Goal: Task Accomplishment & Management: Use online tool/utility

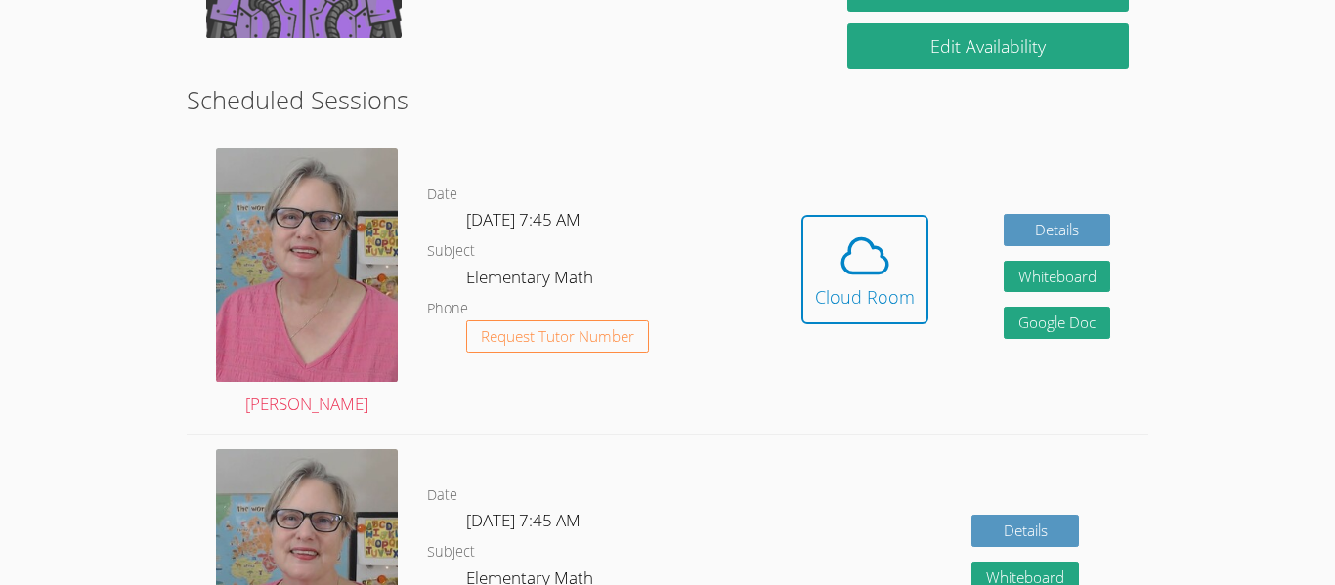
scroll to position [476, 0]
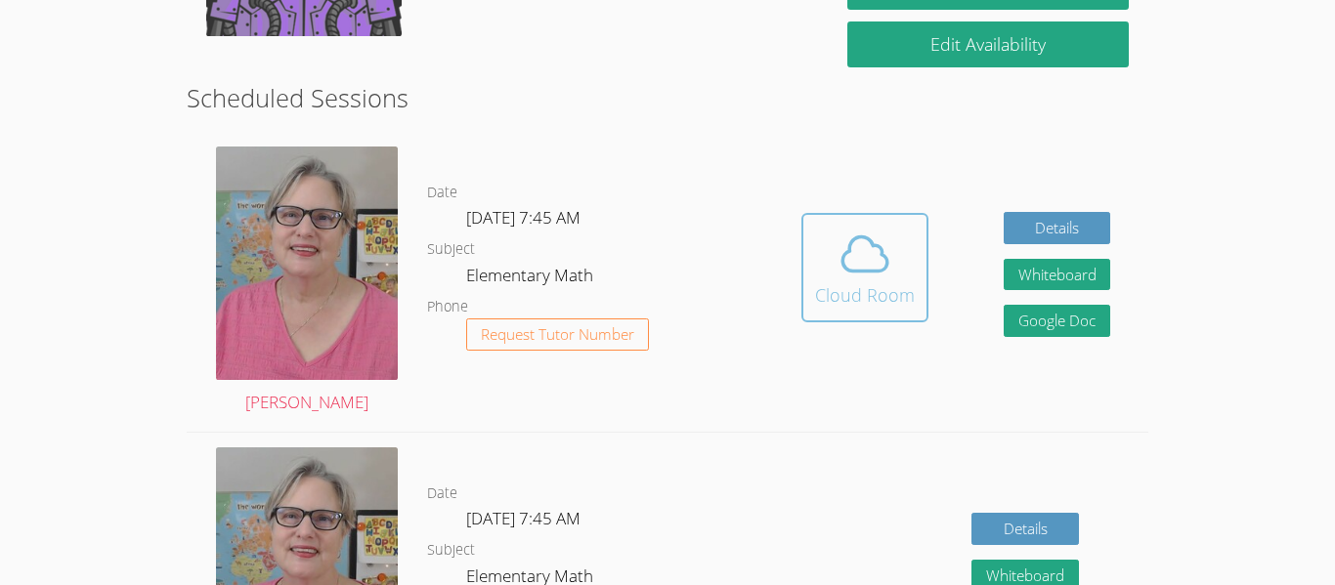
click at [878, 288] on div "Cloud Room" at bounding box center [865, 294] width 100 height 27
click at [879, 279] on icon at bounding box center [864, 254] width 55 height 55
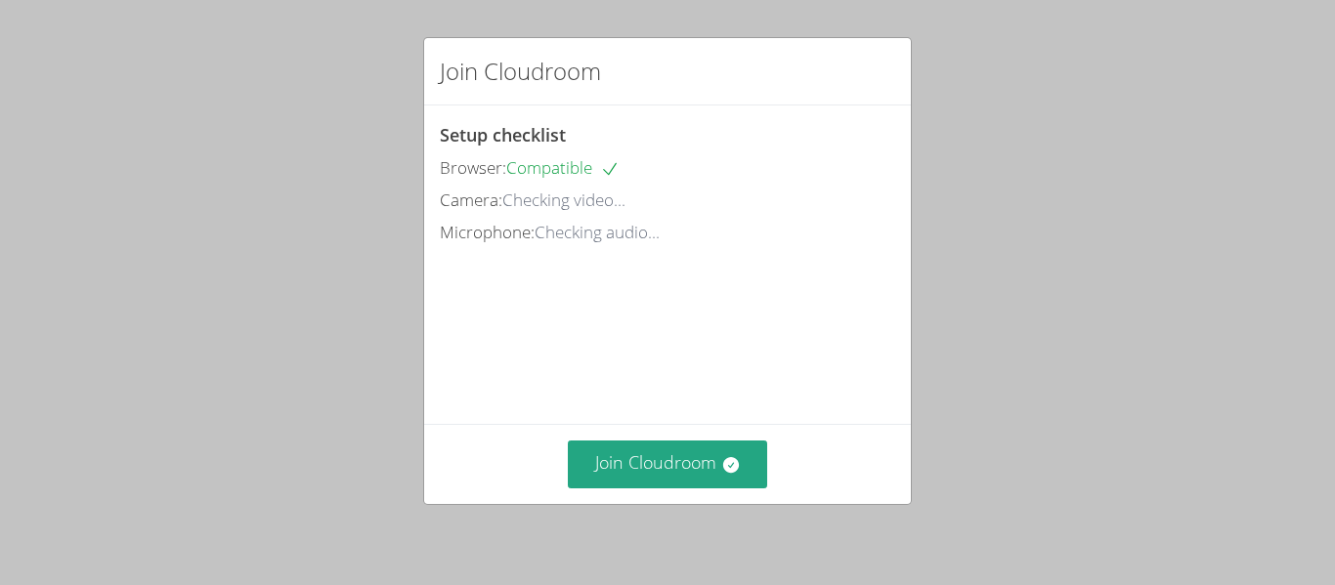
click at [192, 438] on div "Join Cloudroom Setup checklist Browser: Compatible Camera: Checking video... Mi…" at bounding box center [667, 292] width 1335 height 585
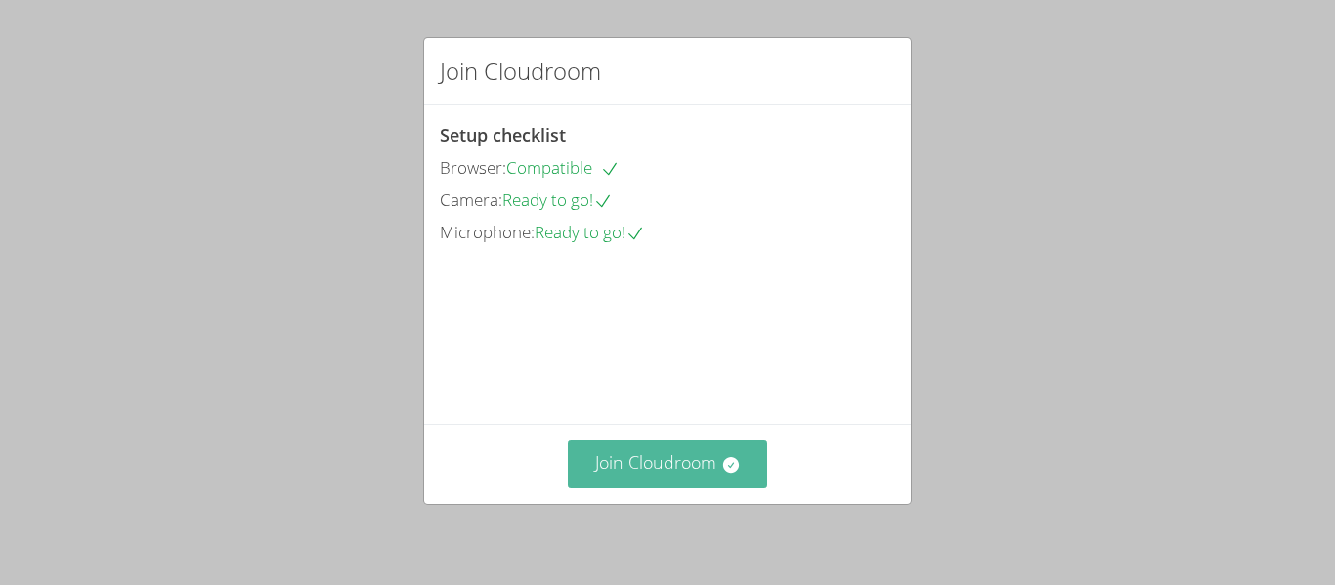
click at [681, 465] on button "Join Cloudroom" at bounding box center [668, 465] width 200 height 48
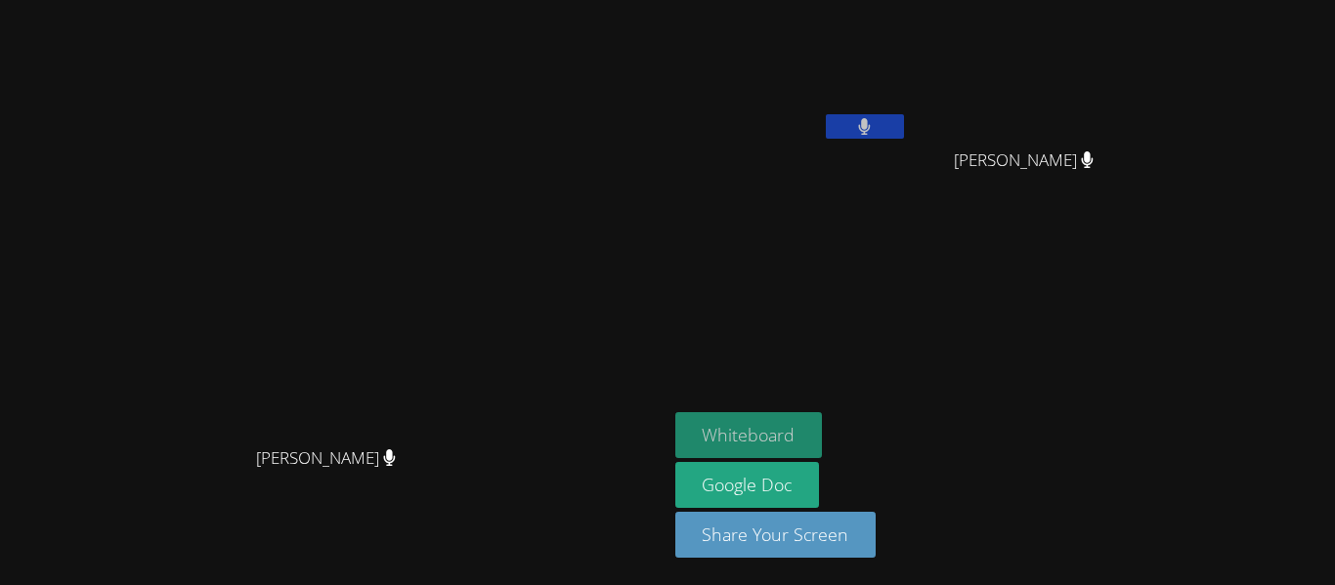
click at [823, 436] on button "Whiteboard" at bounding box center [749, 435] width 148 height 46
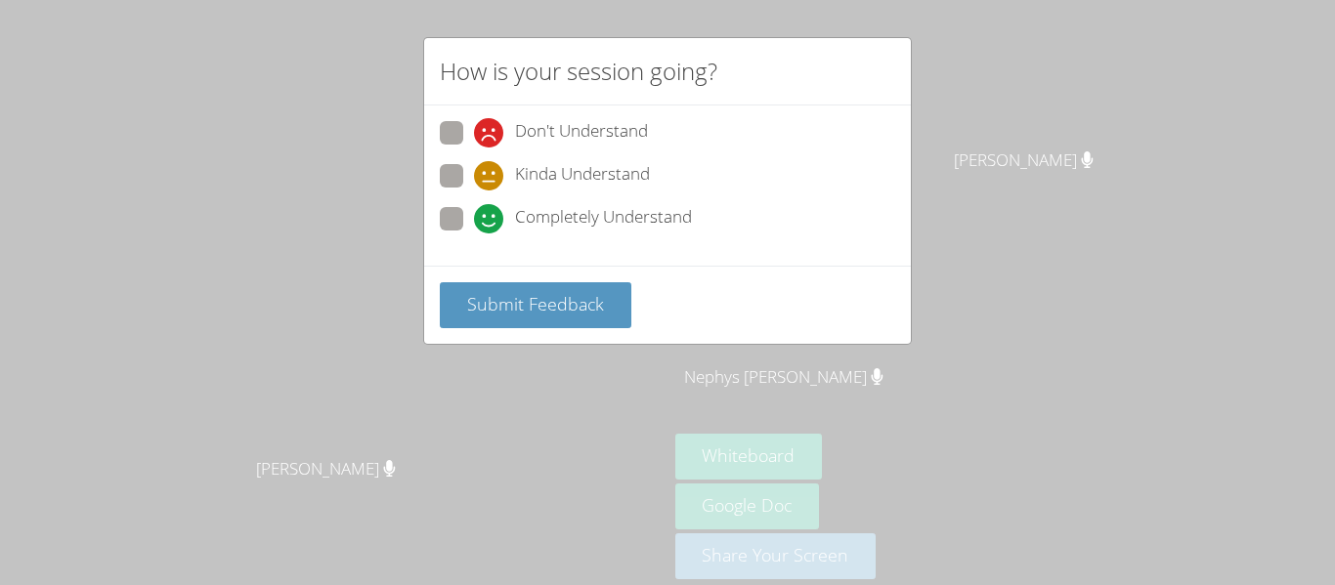
click at [474, 234] on span at bounding box center [474, 234] width 0 height 0
click at [474, 210] on input "Completely Understand" at bounding box center [482, 215] width 17 height 17
radio input "true"
click at [474, 191] on span at bounding box center [474, 191] width 0 height 0
click at [474, 170] on input "Kinda Understand" at bounding box center [482, 172] width 17 height 17
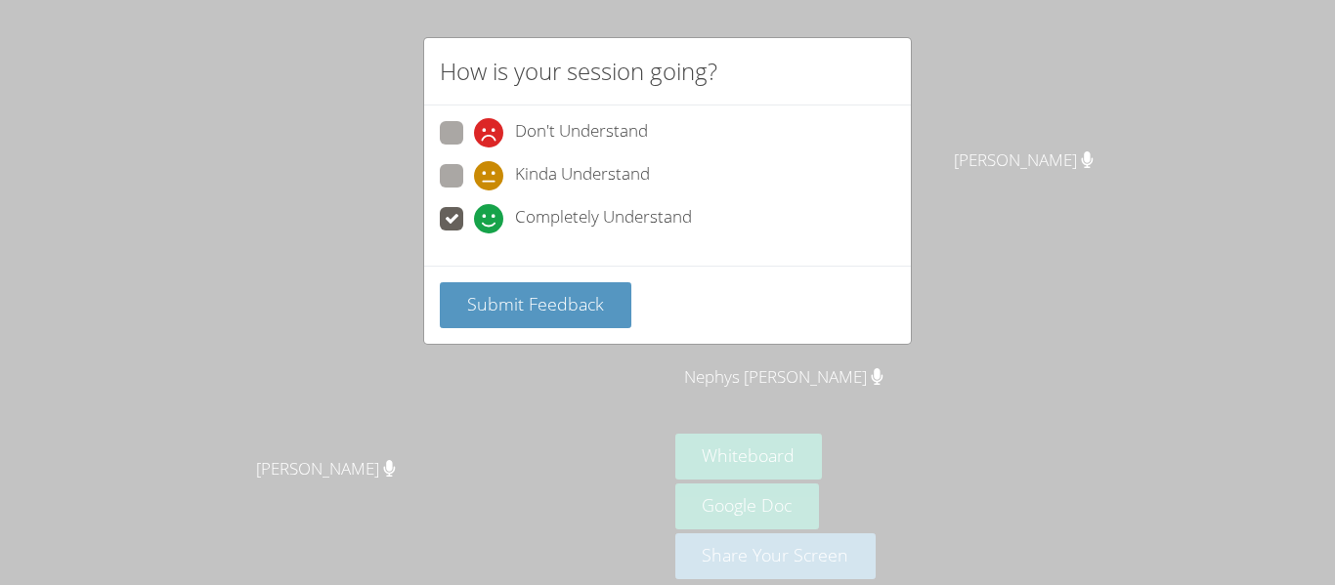
radio input "true"
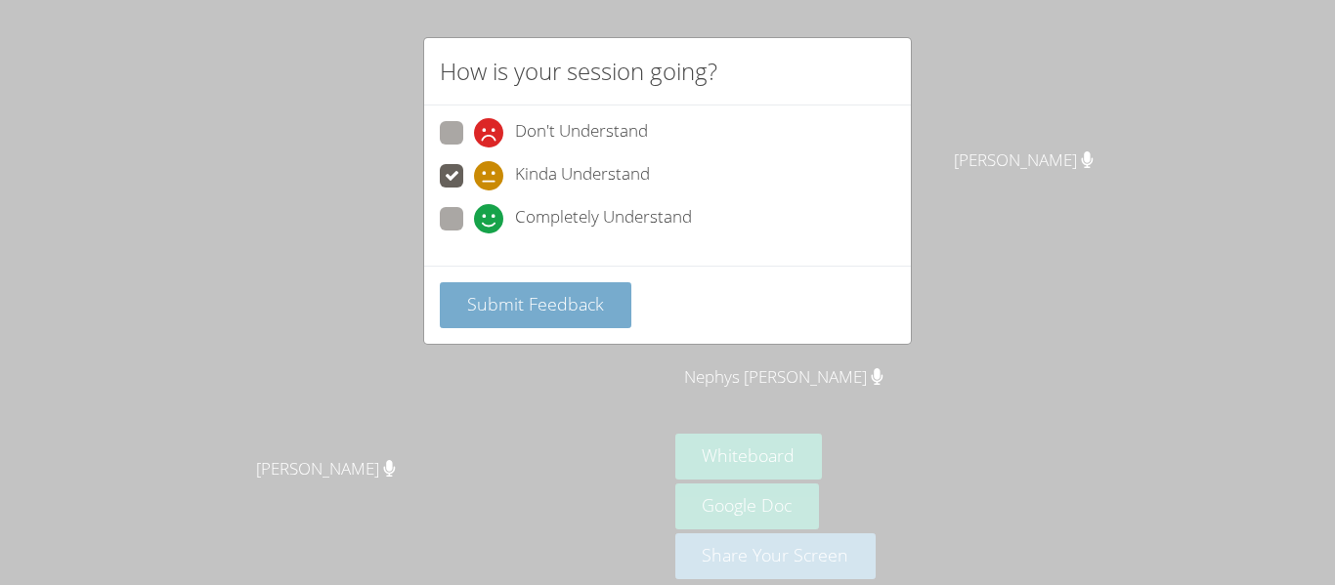
click at [467, 315] on span "Submit Feedback" at bounding box center [535, 303] width 137 height 23
